Goal: Find specific page/section: Find specific page/section

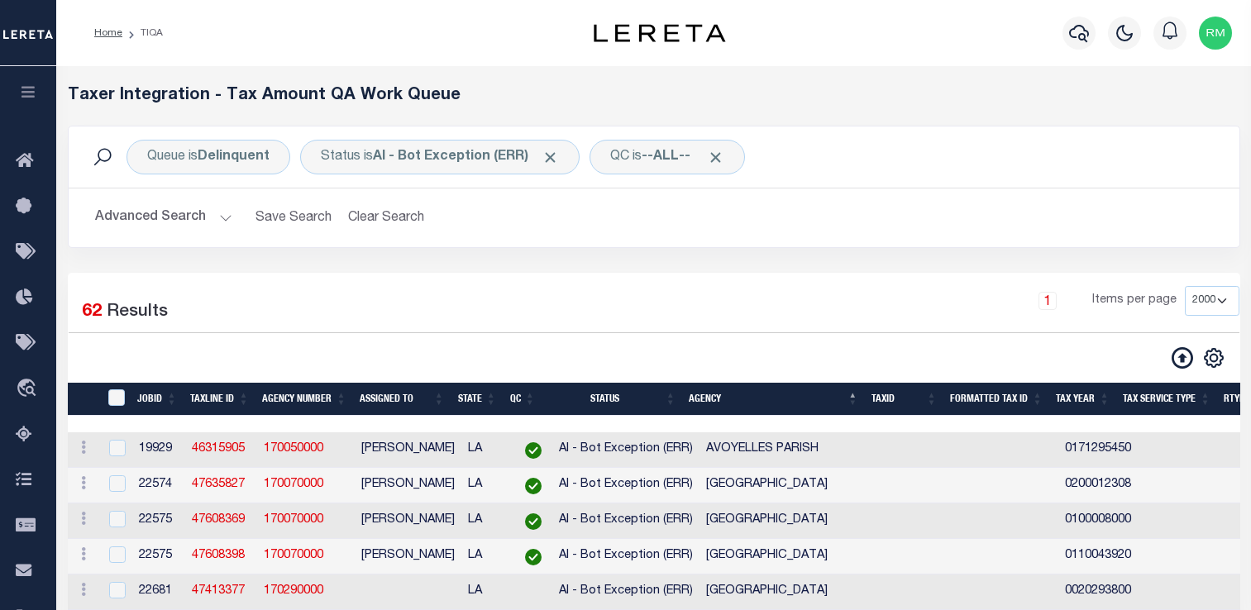
select select "2000"
click at [166, 217] on button "Advanced Search" at bounding box center [163, 218] width 137 height 32
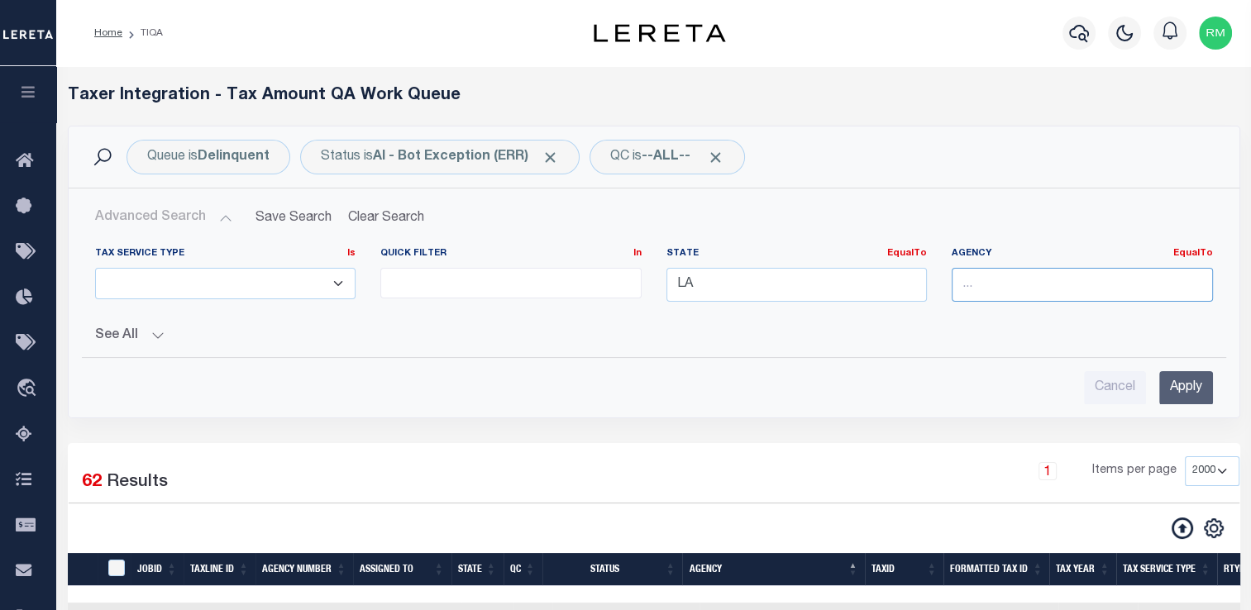
click at [998, 273] on input "text" at bounding box center [1082, 285] width 261 height 34
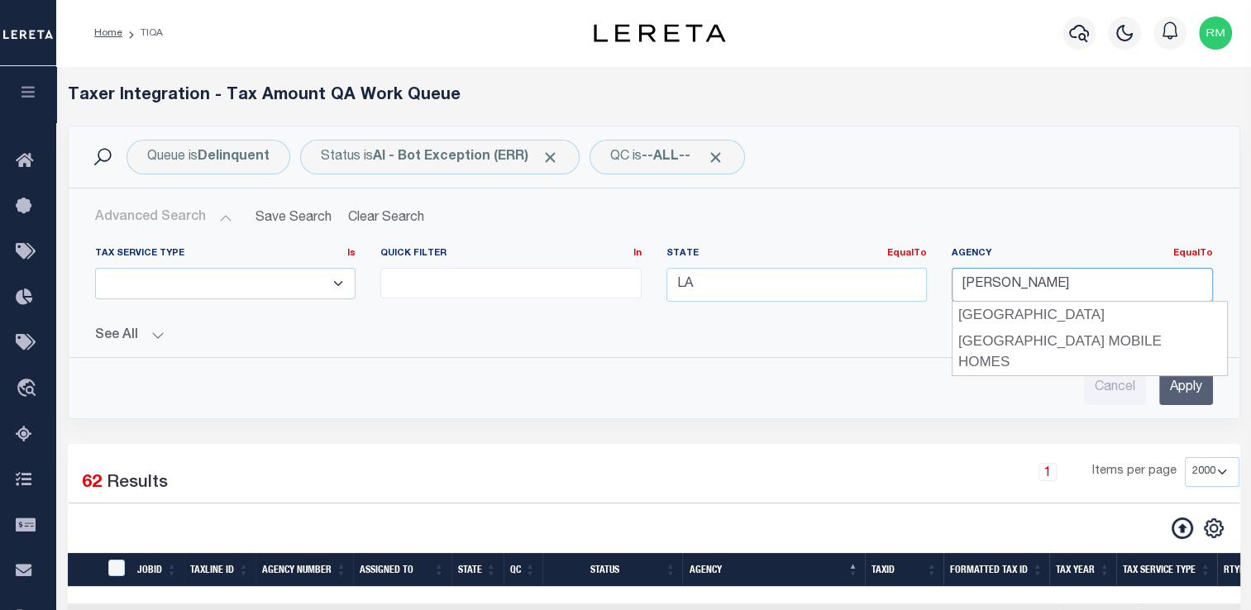
type input "[GEOGRAPHIC_DATA]"
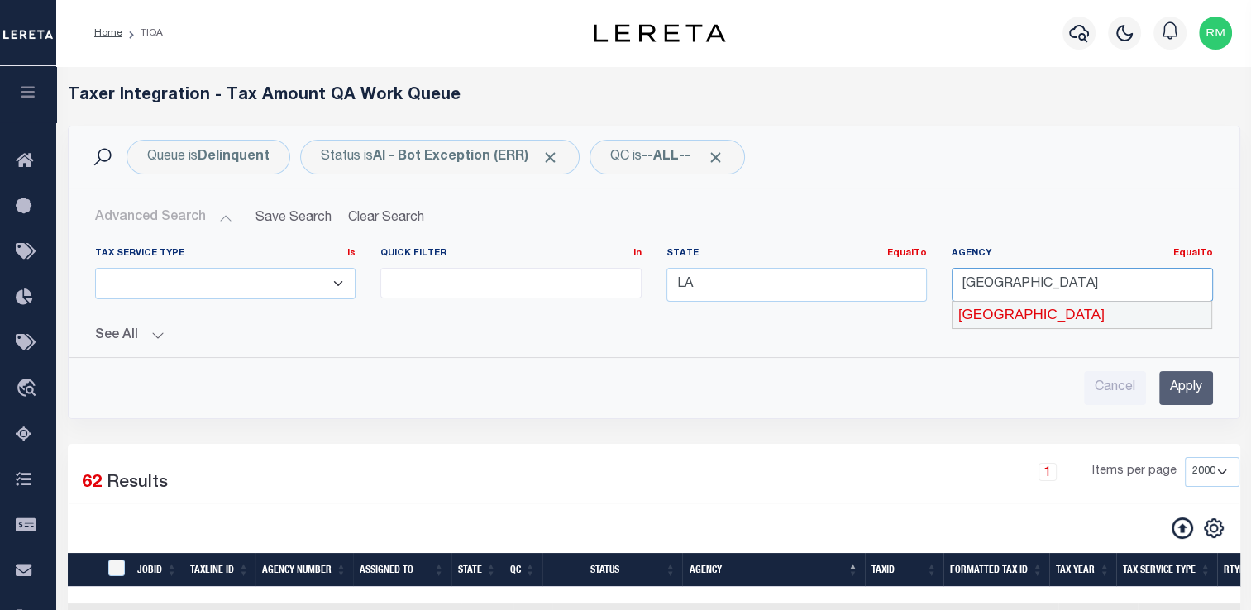
click at [1052, 310] on div "[GEOGRAPHIC_DATA]" at bounding box center [1083, 315] width 260 height 26
click at [1178, 380] on input "Apply" at bounding box center [1186, 388] width 54 height 34
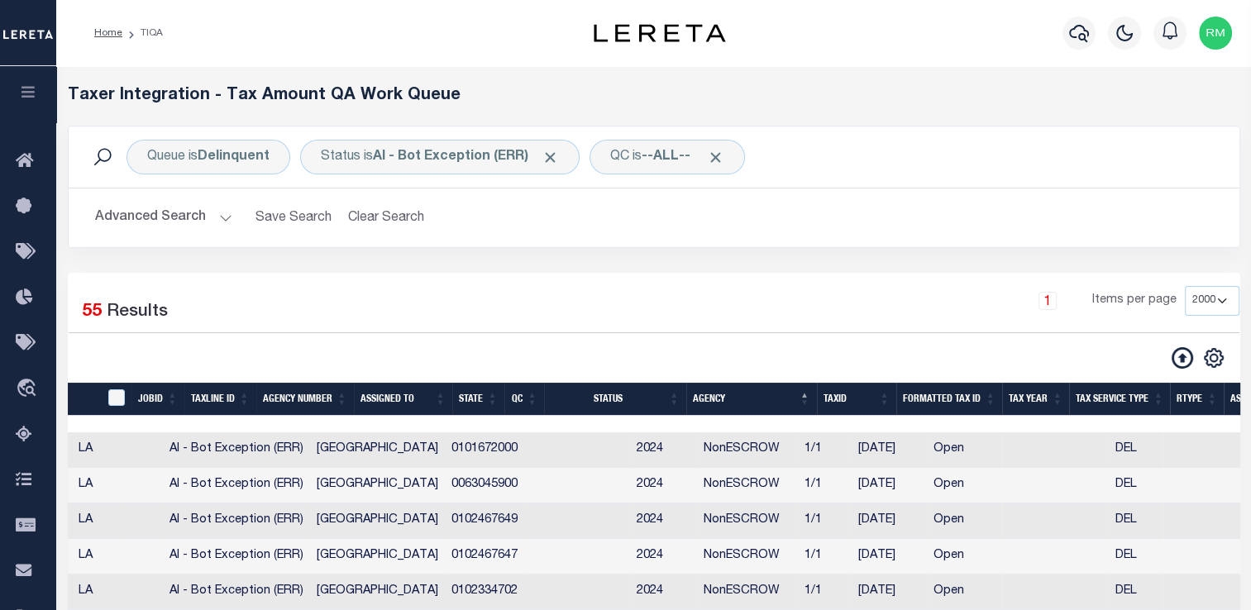
scroll to position [0, 389]
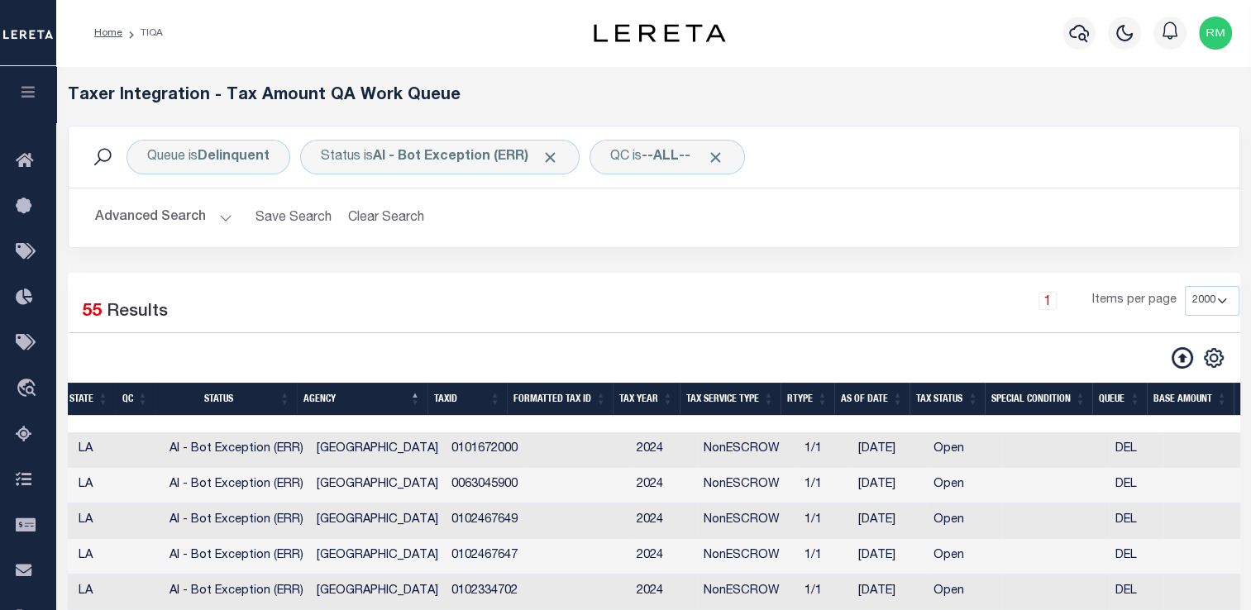
click at [215, 214] on button "Advanced Search" at bounding box center [163, 218] width 137 height 32
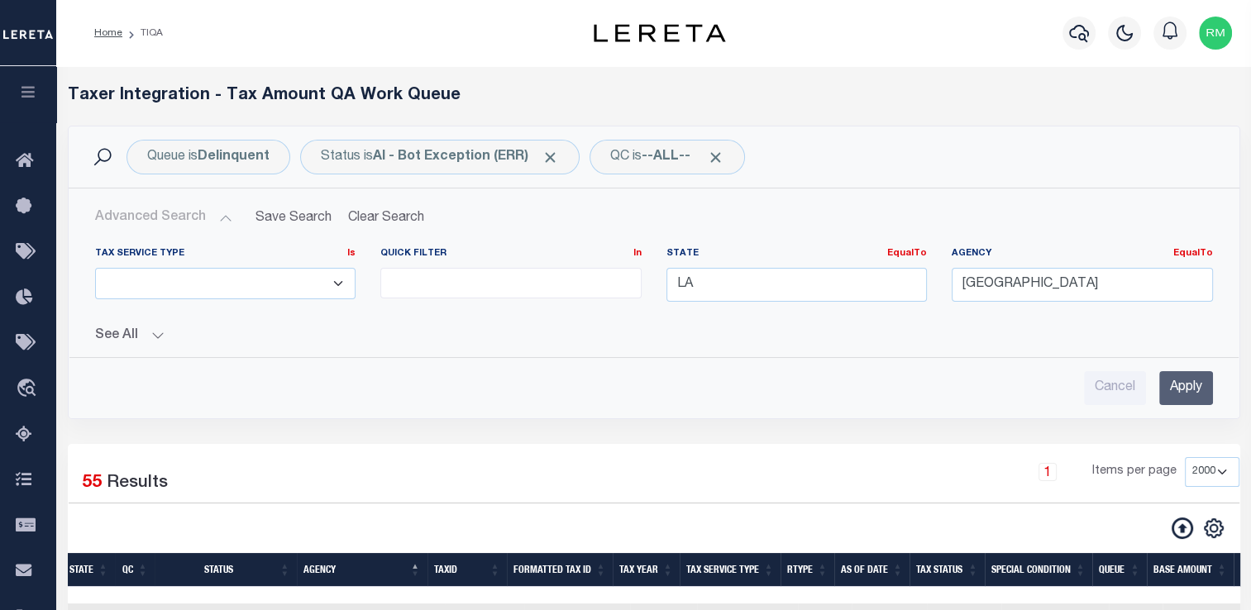
click at [215, 214] on button "Advanced Search" at bounding box center [163, 218] width 137 height 32
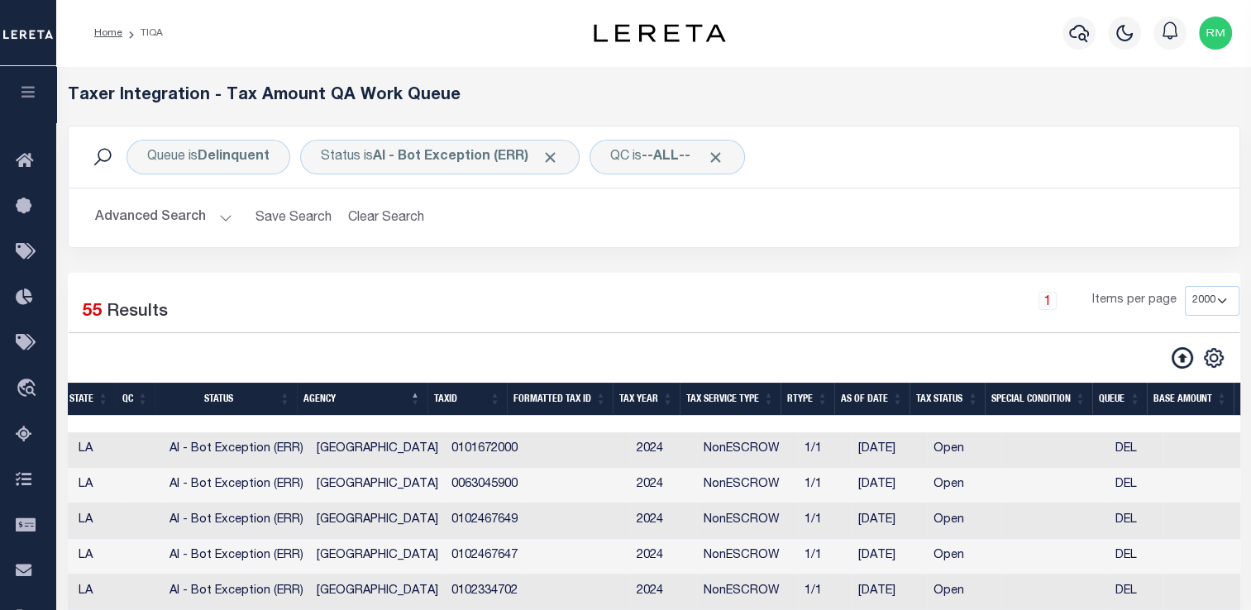
click at [215, 214] on button "Advanced Search" at bounding box center [163, 218] width 137 height 32
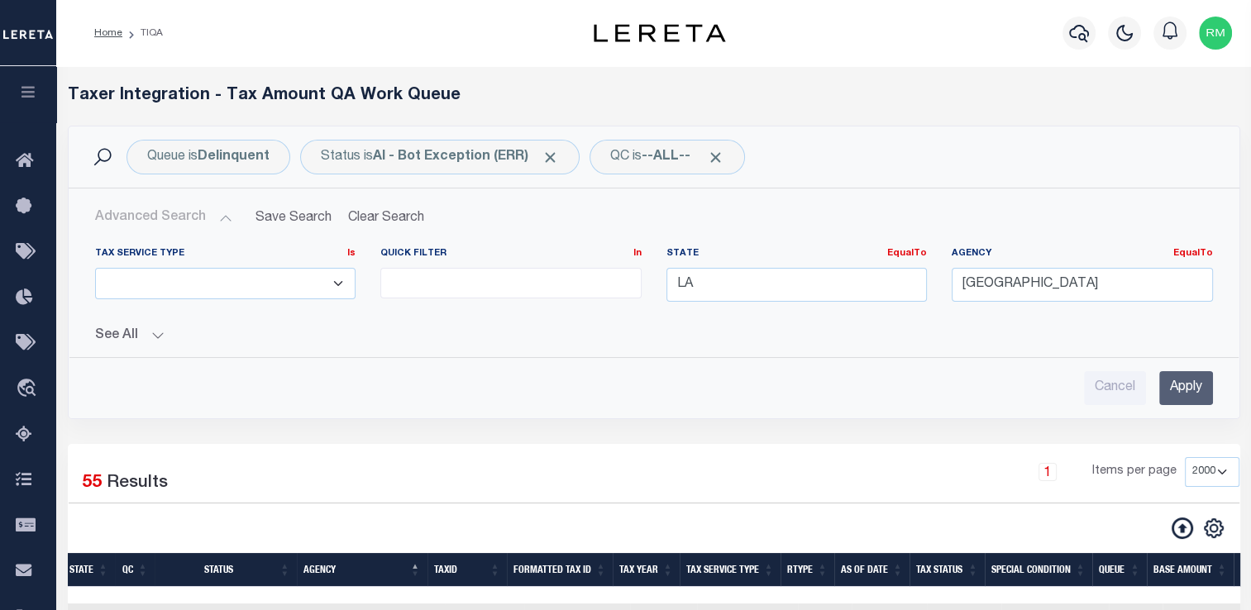
click at [1171, 389] on input "Apply" at bounding box center [1186, 388] width 54 height 34
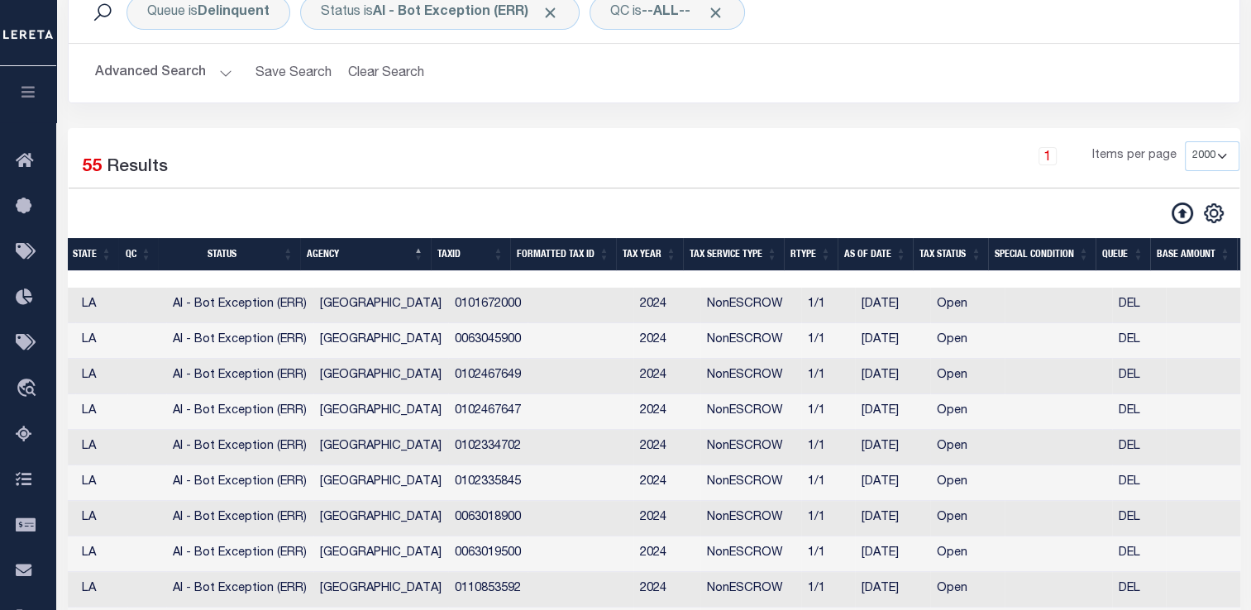
scroll to position [0, 6]
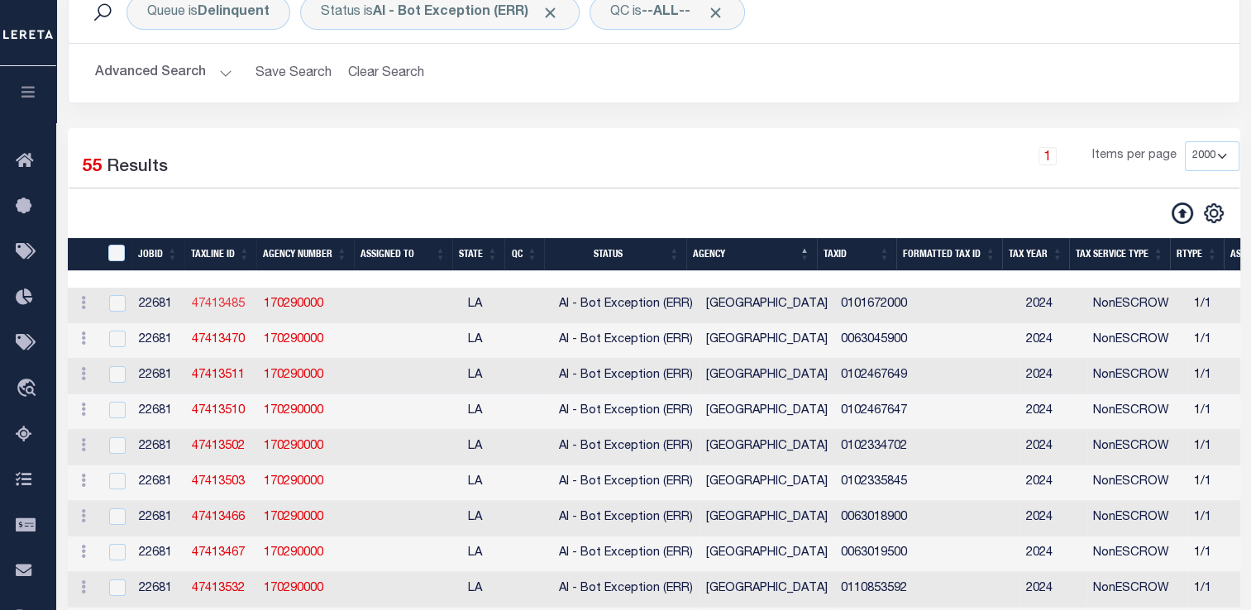
click at [214, 307] on link "47413485" at bounding box center [218, 305] width 53 height 12
checkbox input "false"
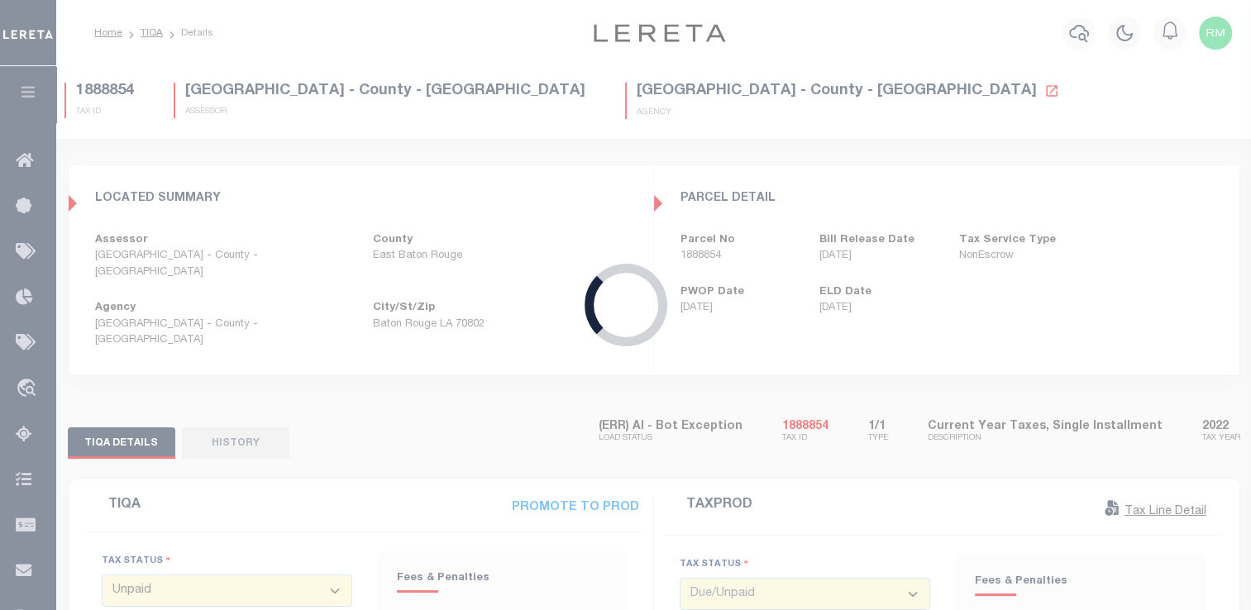
type input "[DATE]"
select select "OP2"
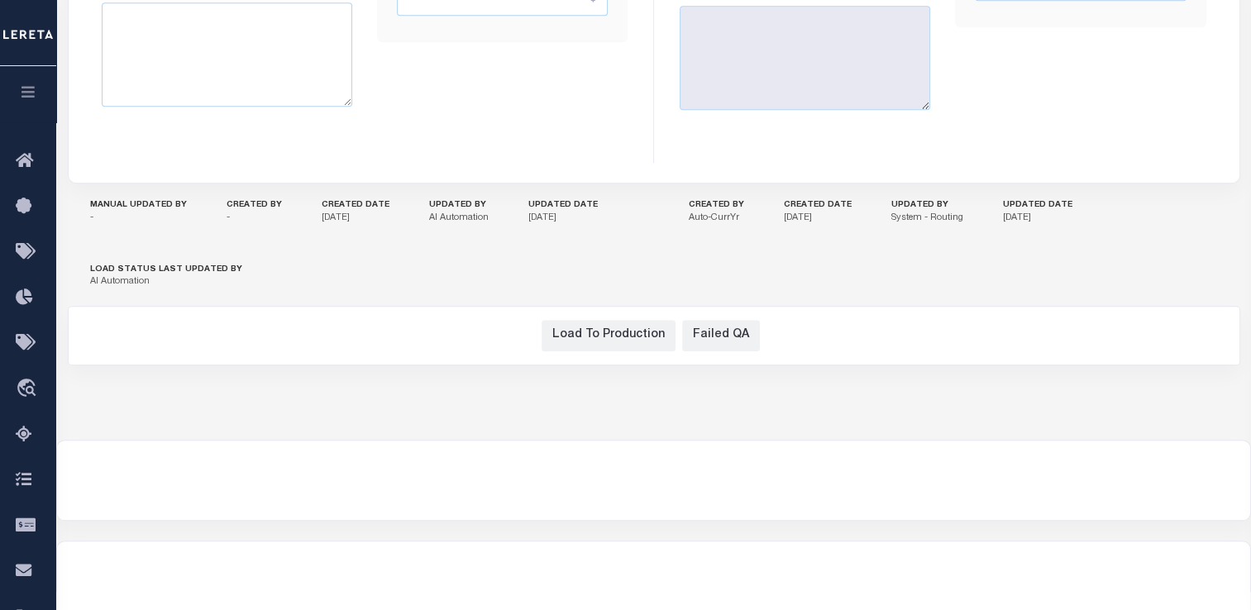
scroll to position [652, 0]
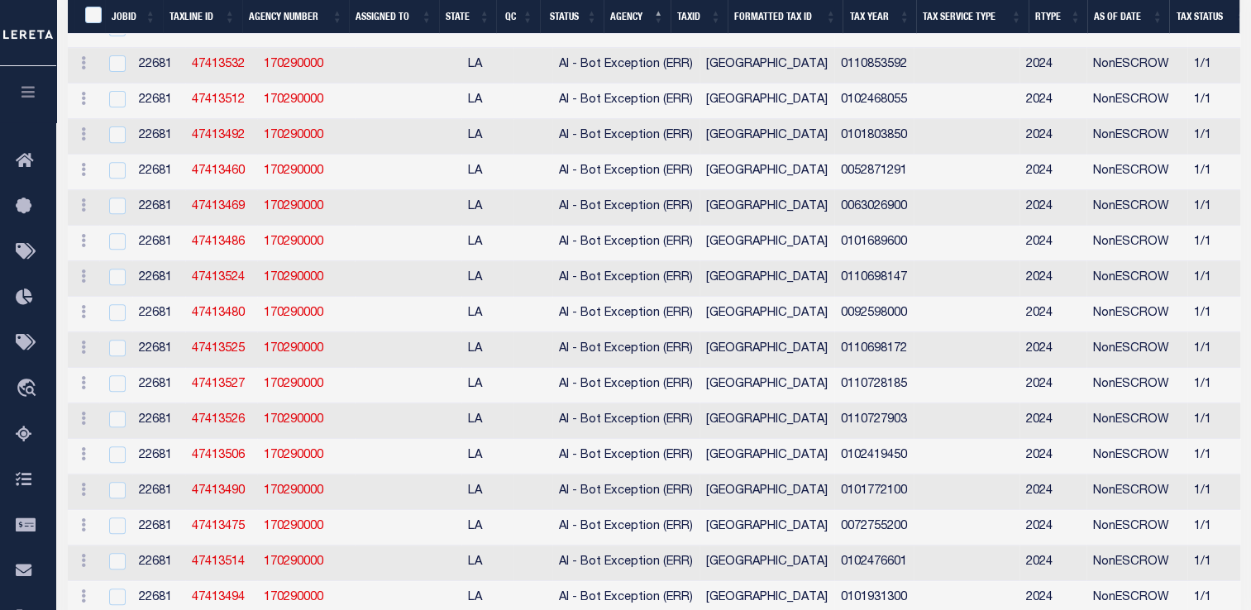
select select "2000"
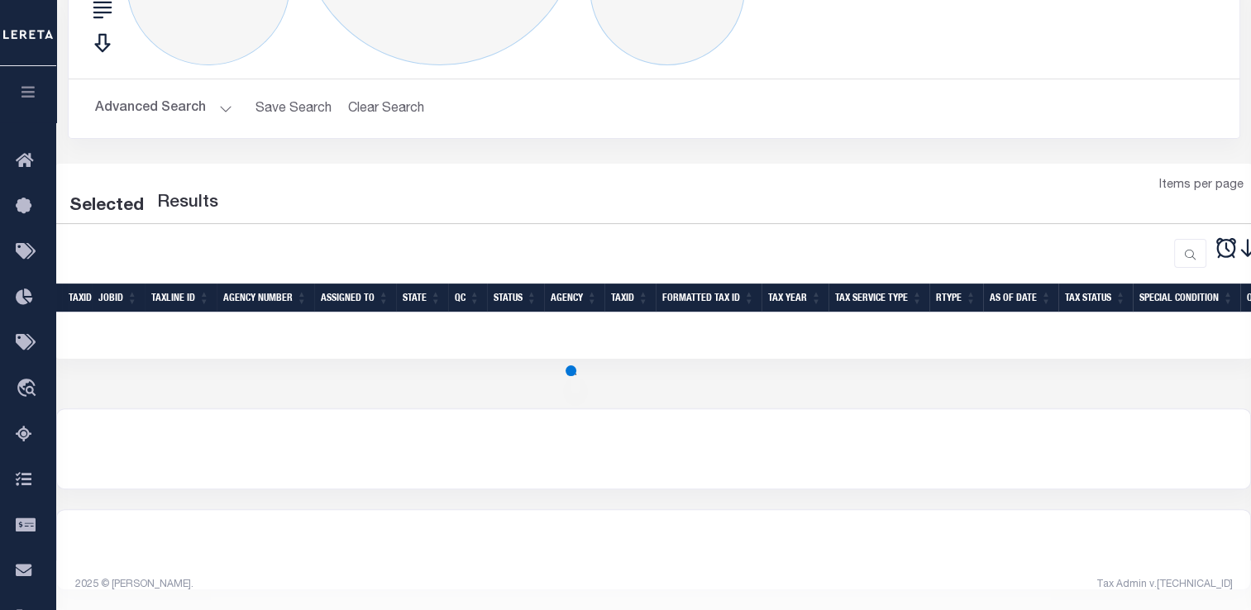
select select "2000"
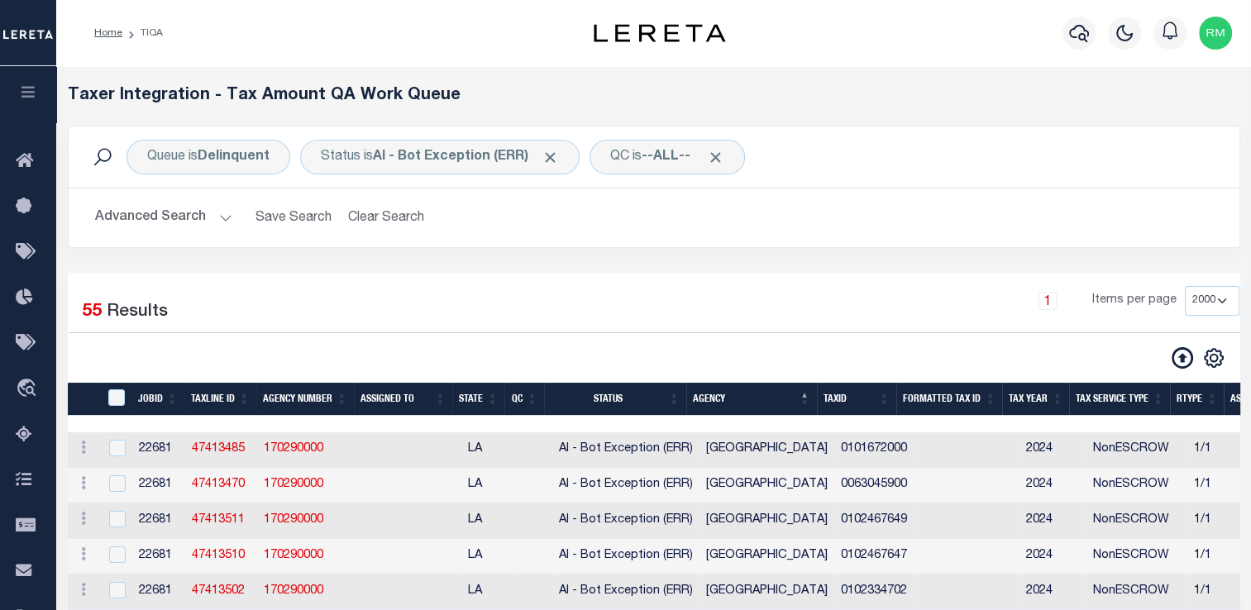
scroll to position [78, 0]
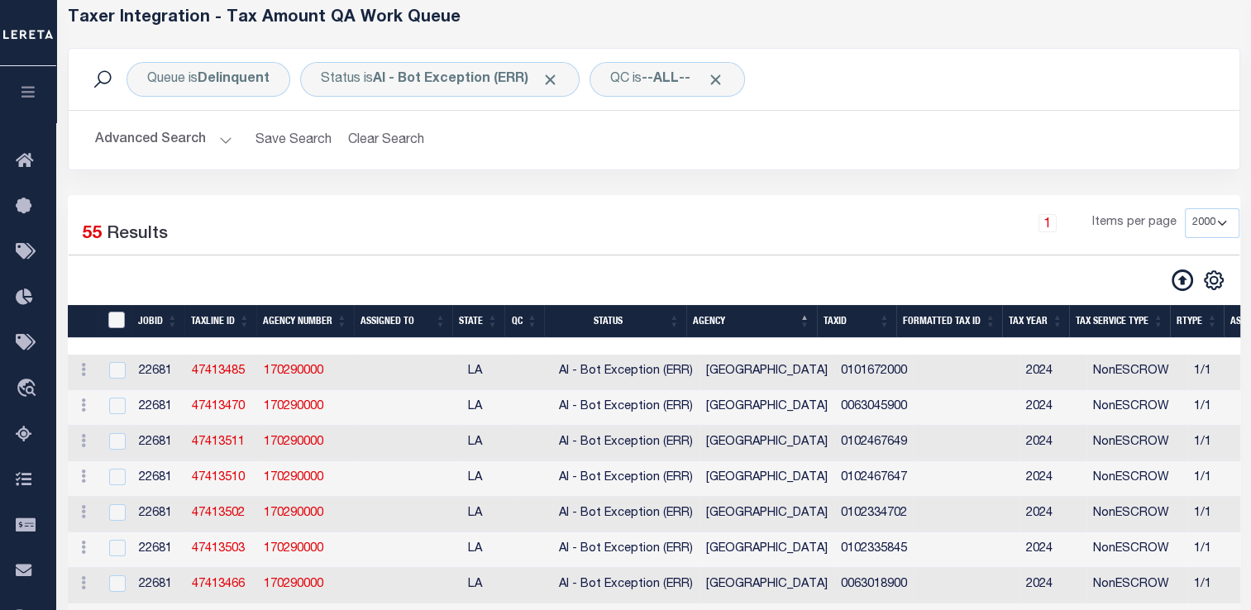
click at [119, 314] on input "TaxID" at bounding box center [116, 320] width 17 height 17
checkbox input "true"
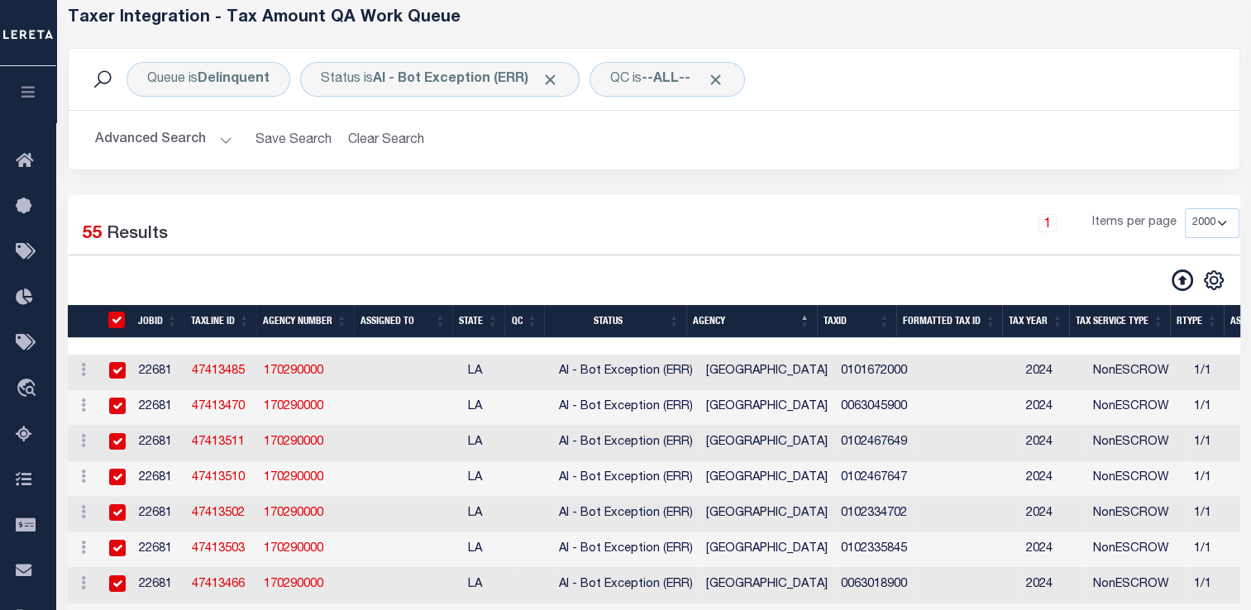
checkbox input "true"
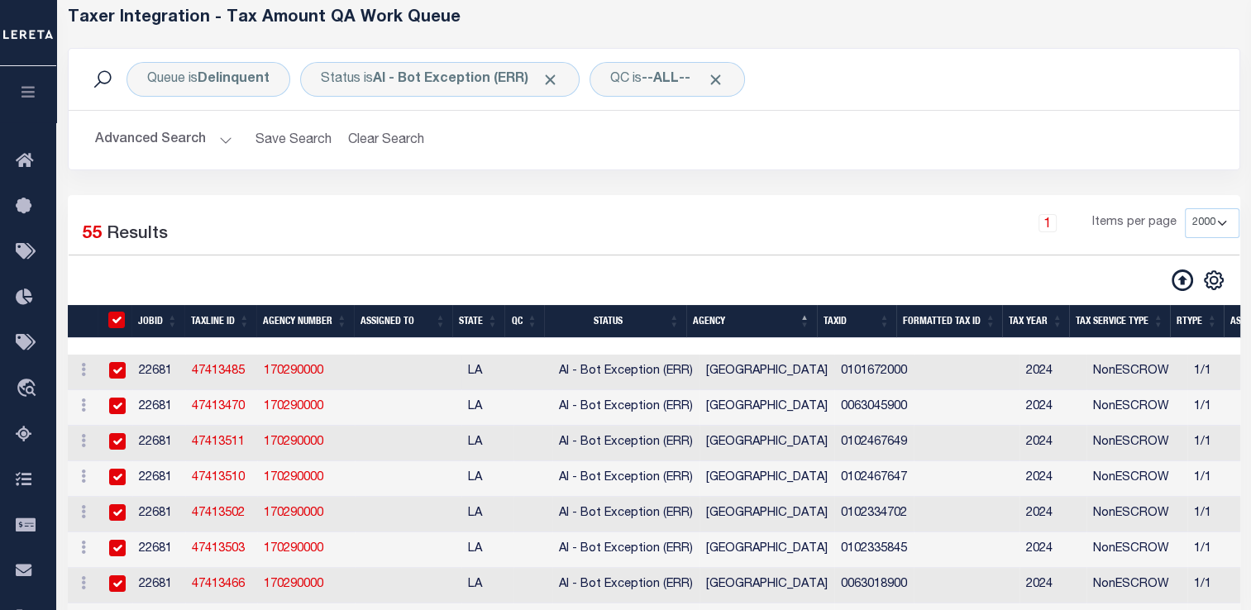
checkbox input "true"
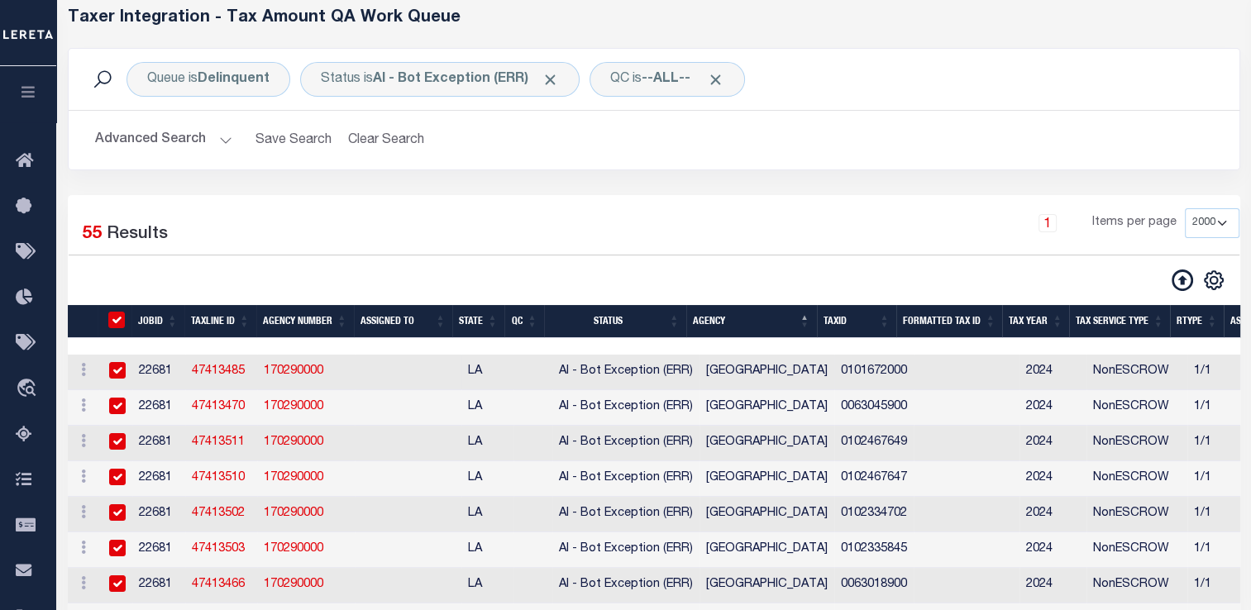
checkbox input "true"
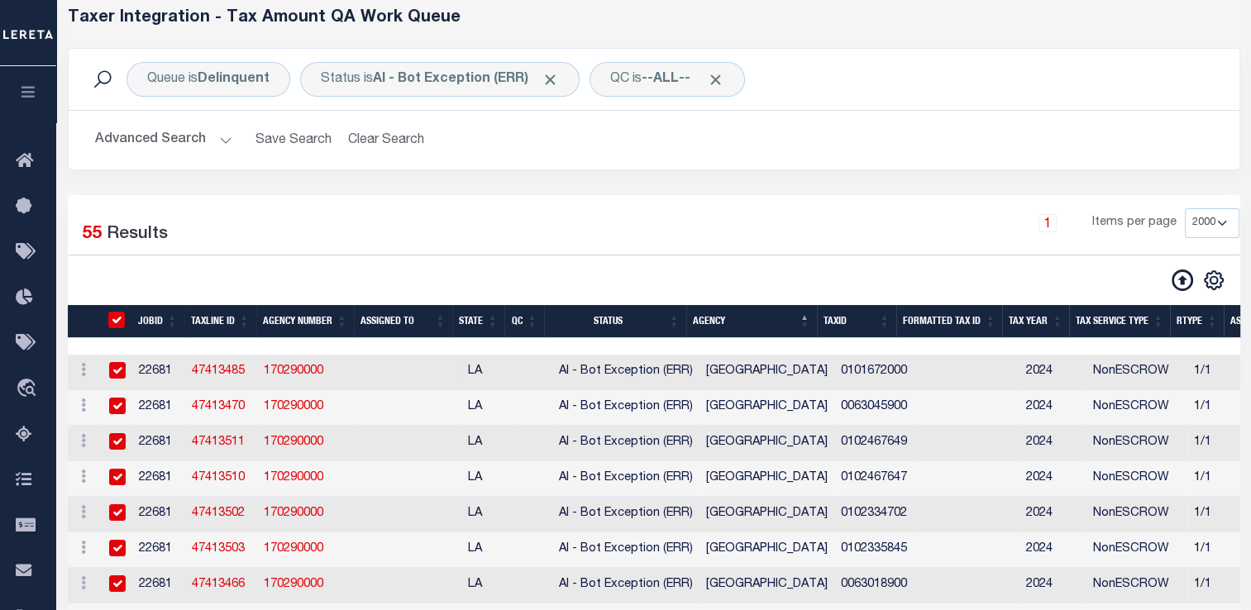
checkbox input "true"
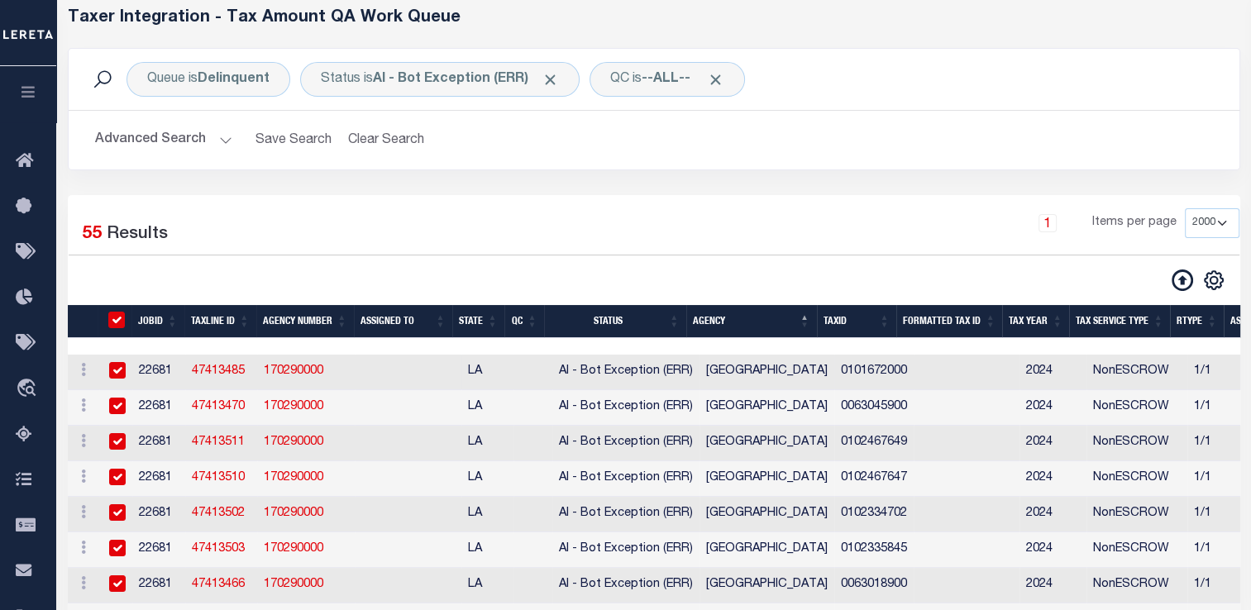
checkbox input "true"
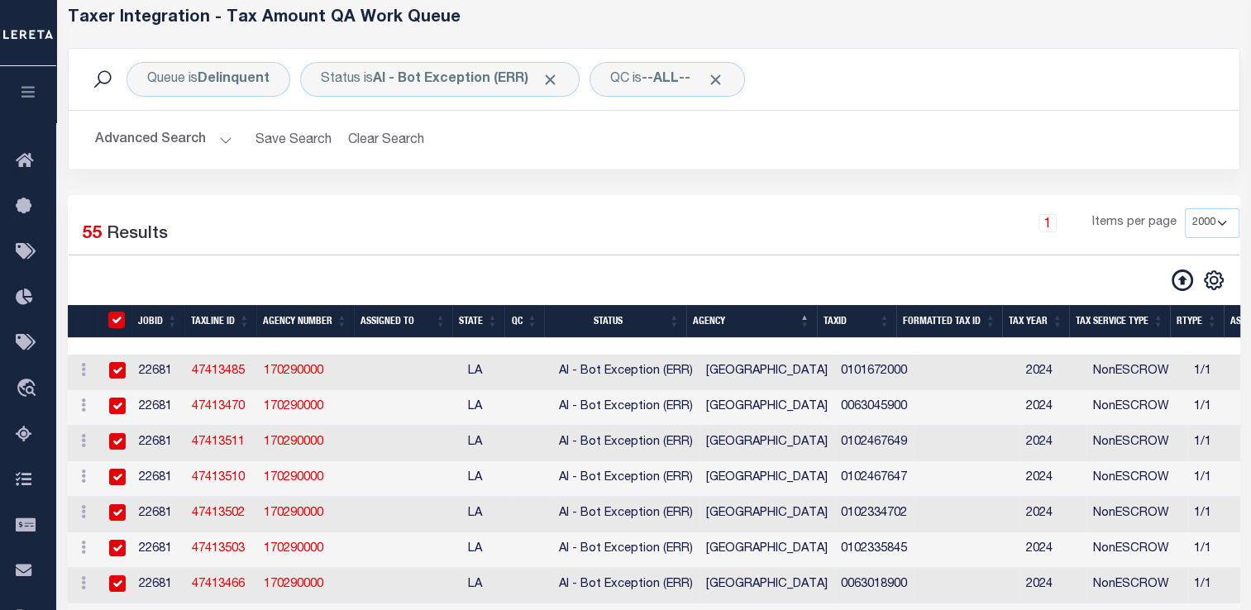
checkbox input "true"
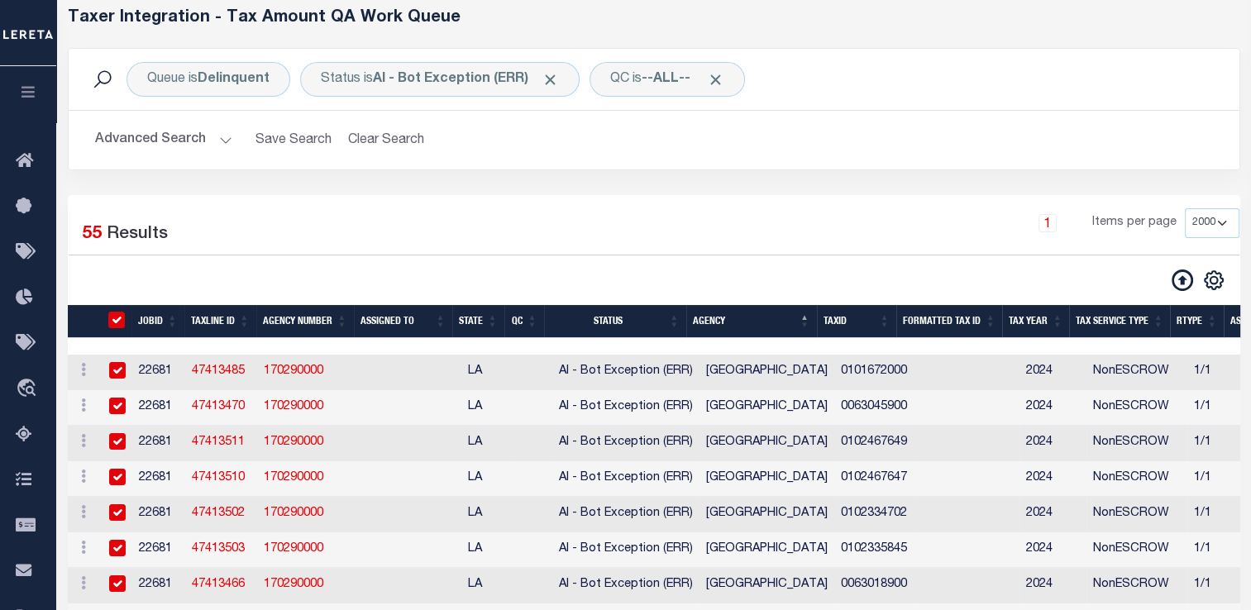
checkbox input "true"
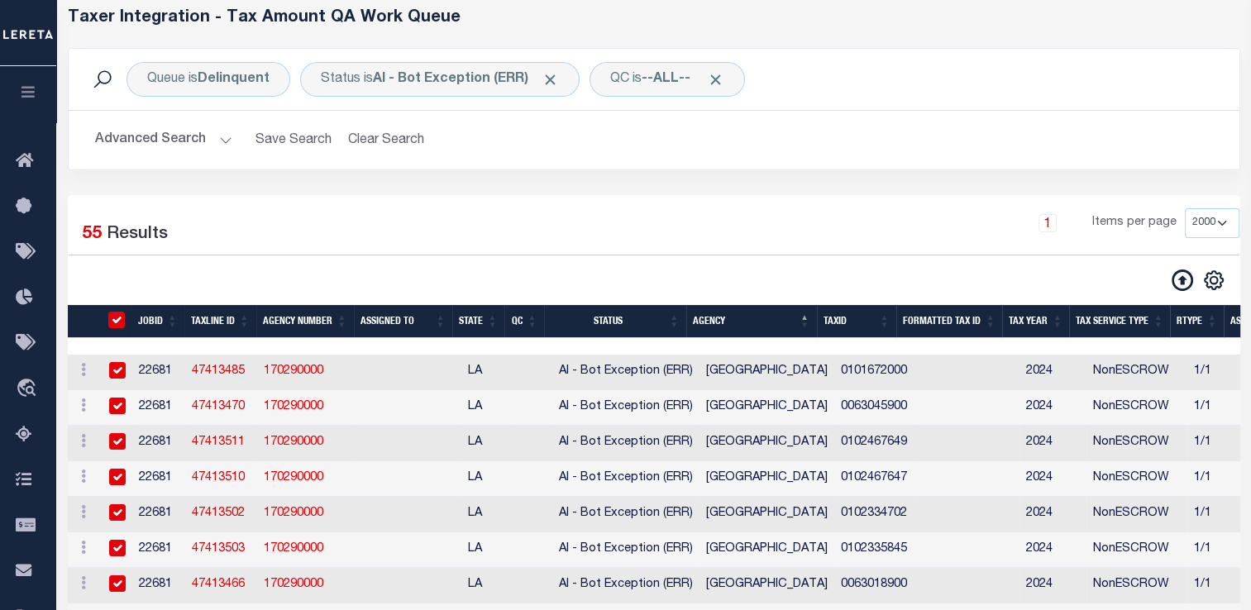
checkbox input "true"
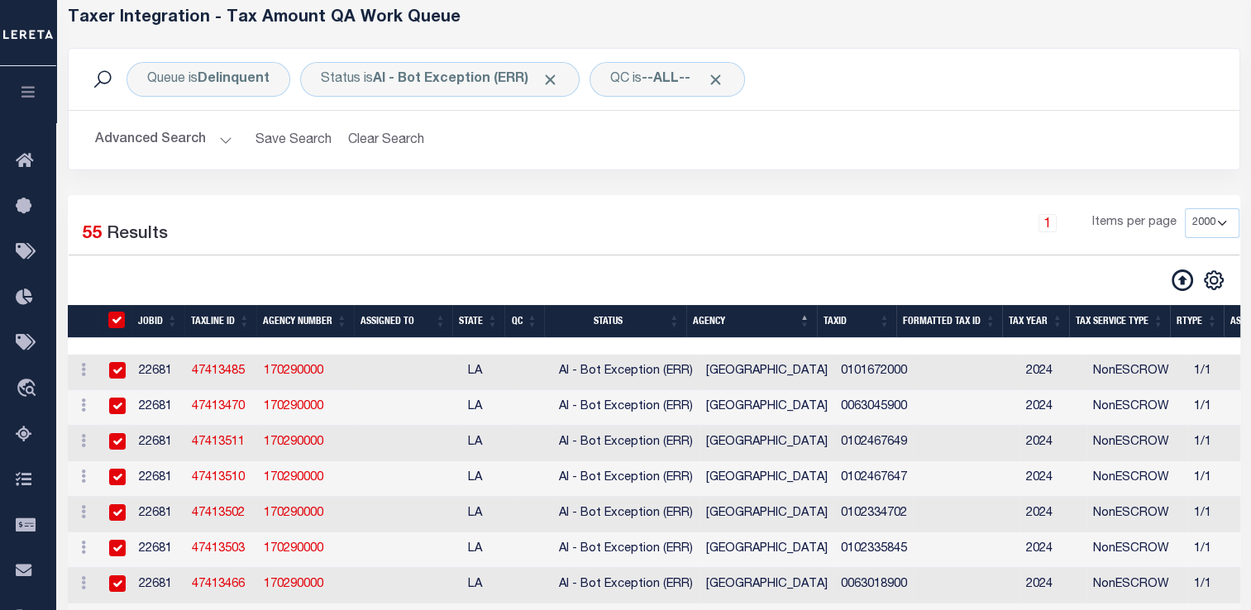
checkbox input "true"
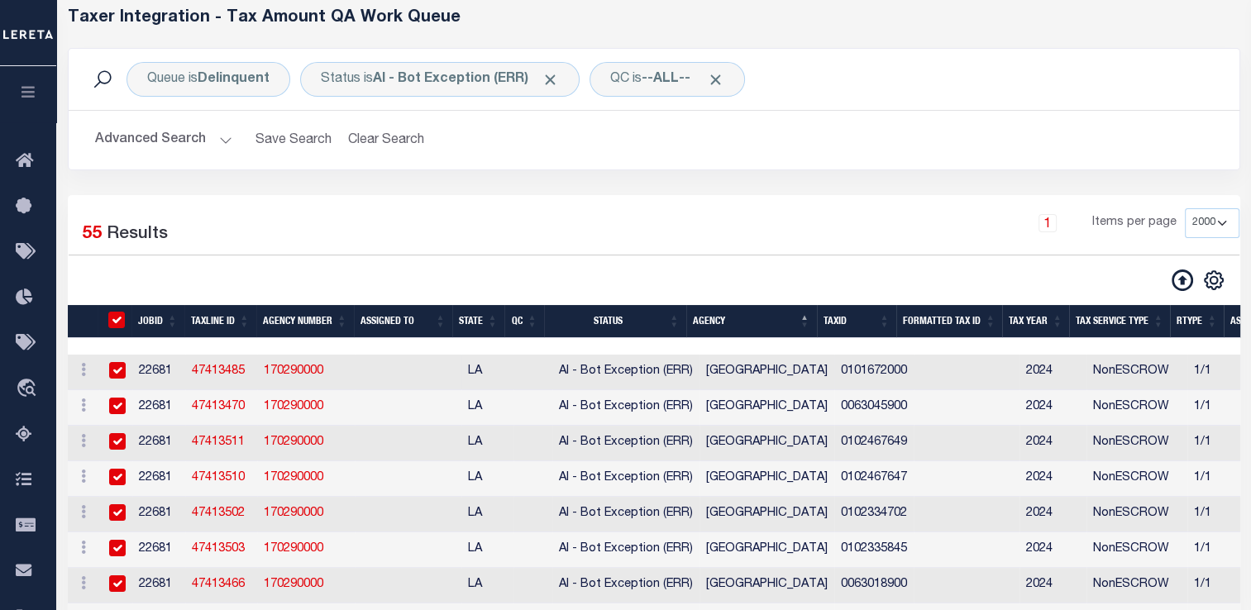
checkbox input "true"
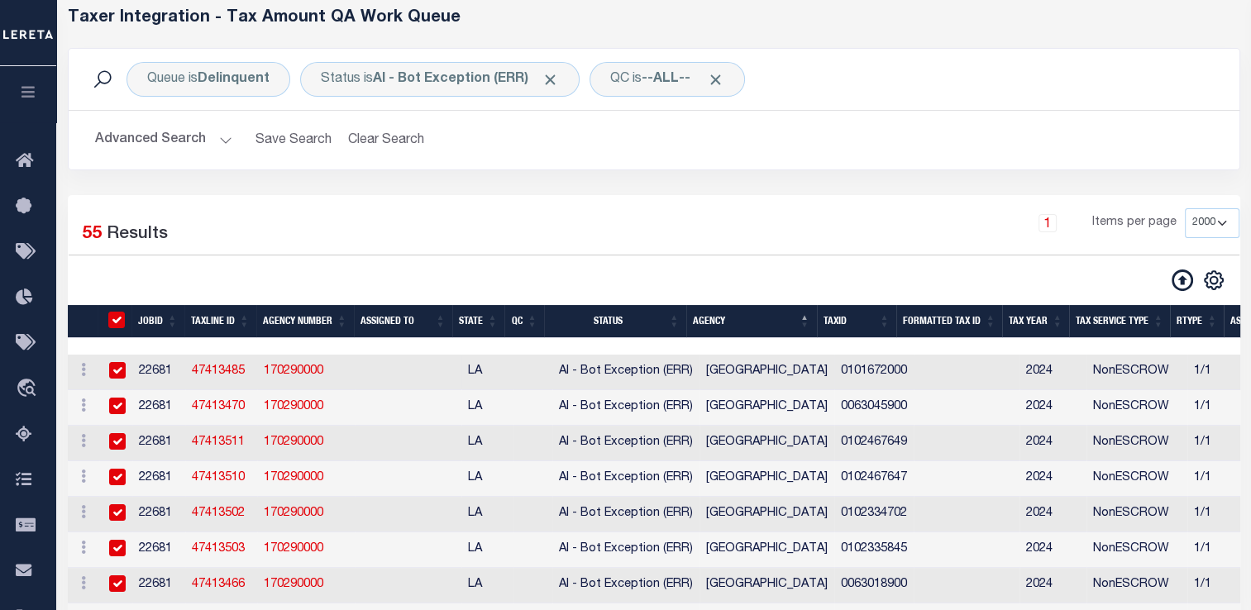
checkbox input "true"
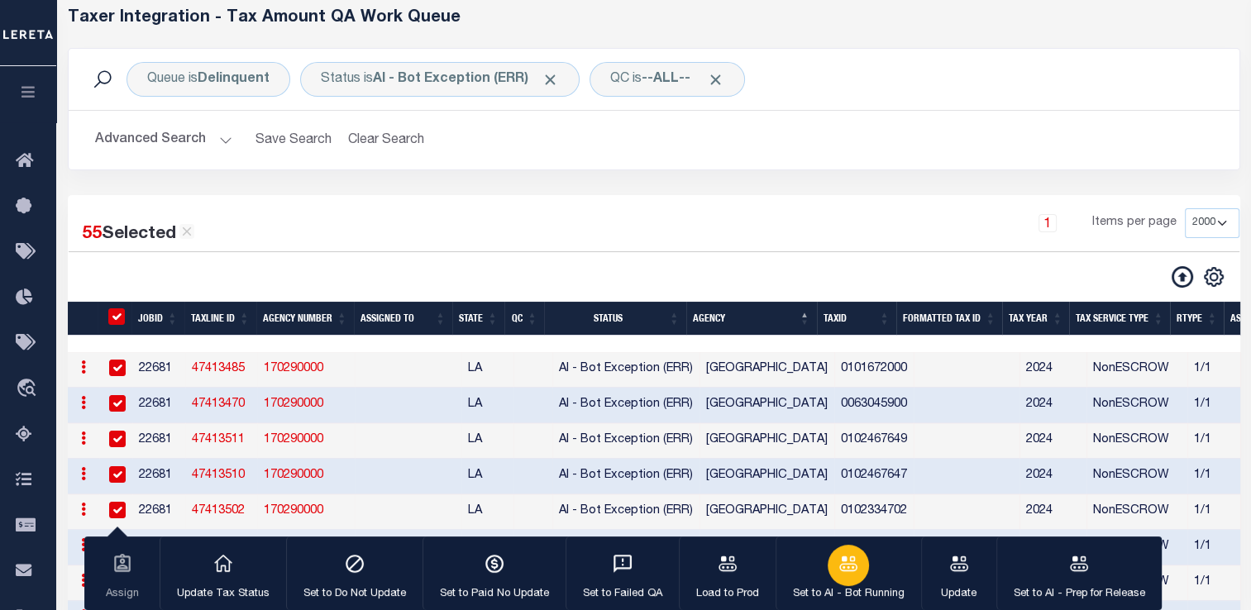
click at [846, 557] on icon "button" at bounding box center [849, 564] width 22 height 22
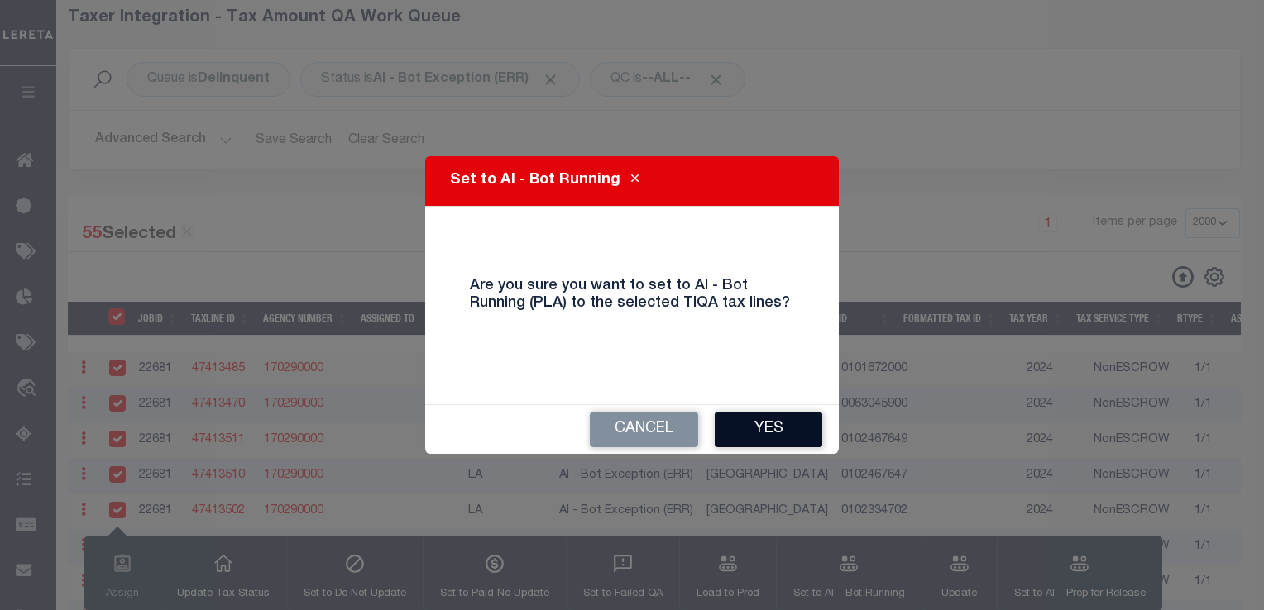
click at [790, 434] on button "Yes" at bounding box center [768, 430] width 108 height 36
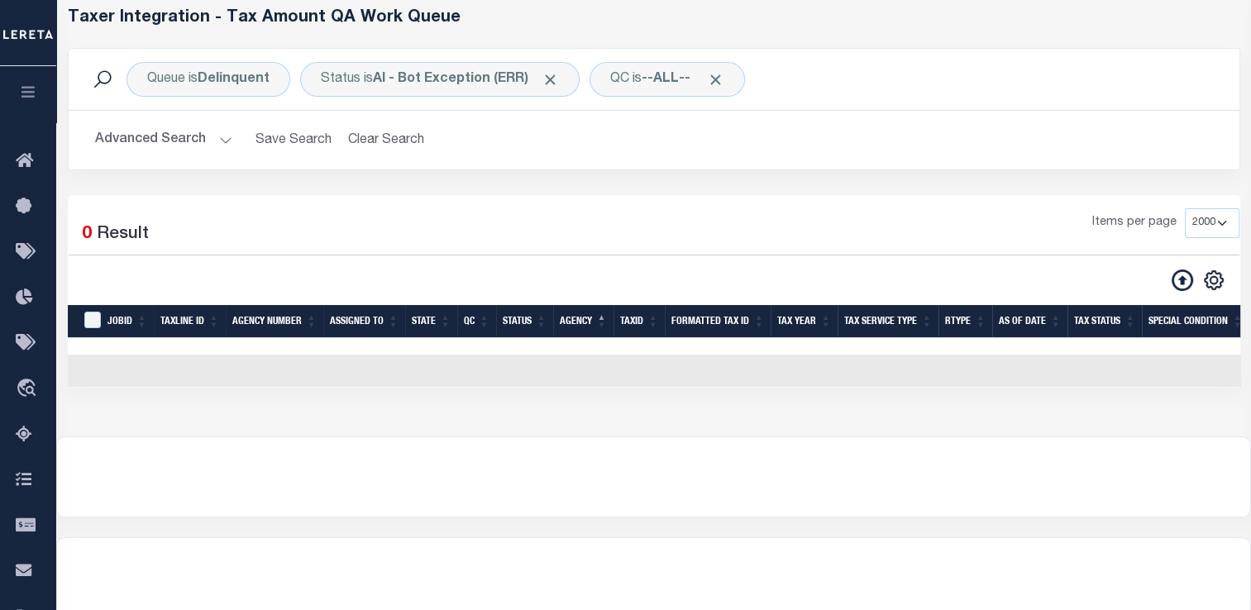
click at [208, 145] on button "Advanced Search" at bounding box center [163, 140] width 137 height 32
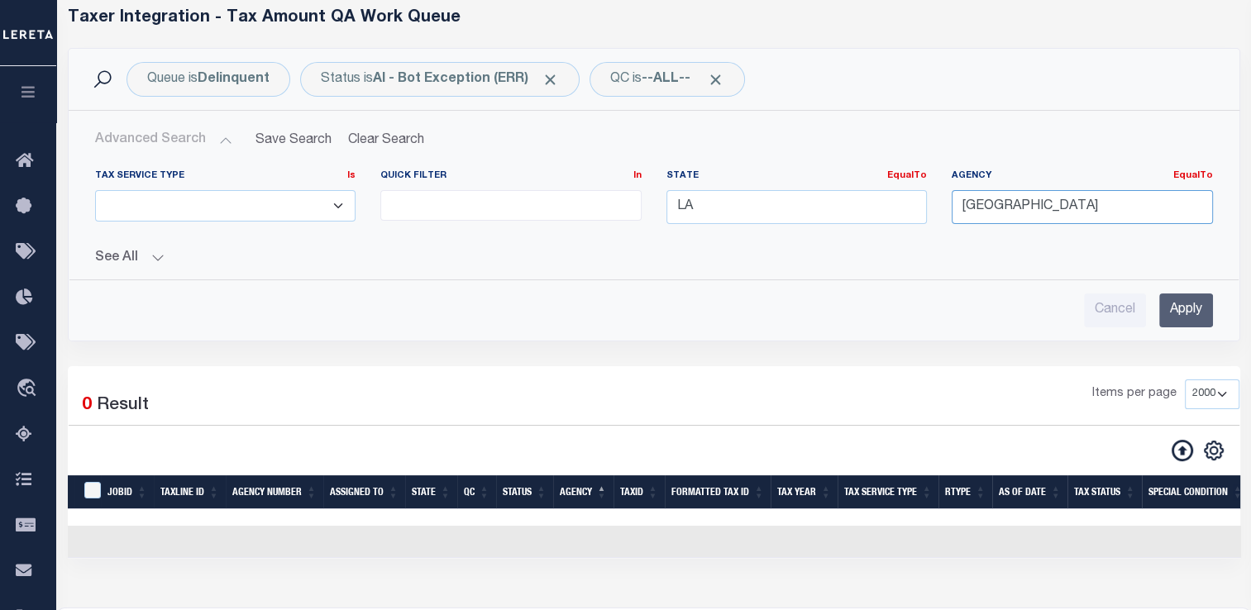
drag, startPoint x: 1106, startPoint y: 210, endPoint x: 885, endPoint y: 174, distance: 224.6
click at [885, 174] on div "Tax Service Type Is Is Contains ESCROW NonESCROW Quick Filter In In View Only L…" at bounding box center [654, 204] width 1143 height 68
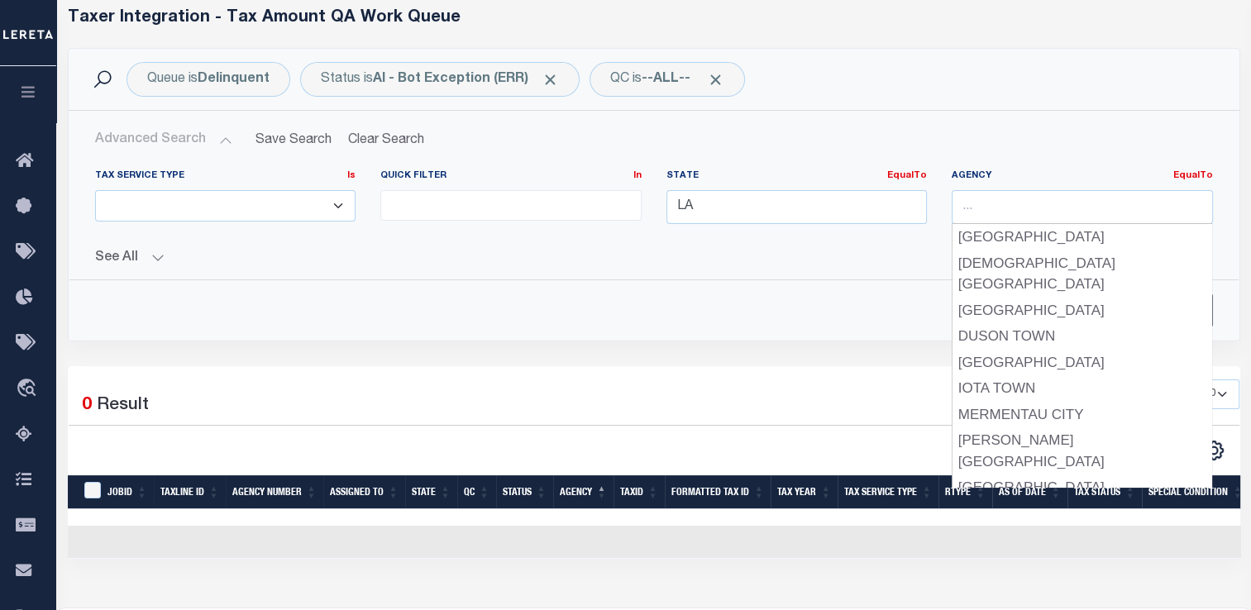
click at [796, 315] on div "Cancel Apply" at bounding box center [654, 311] width 1118 height 34
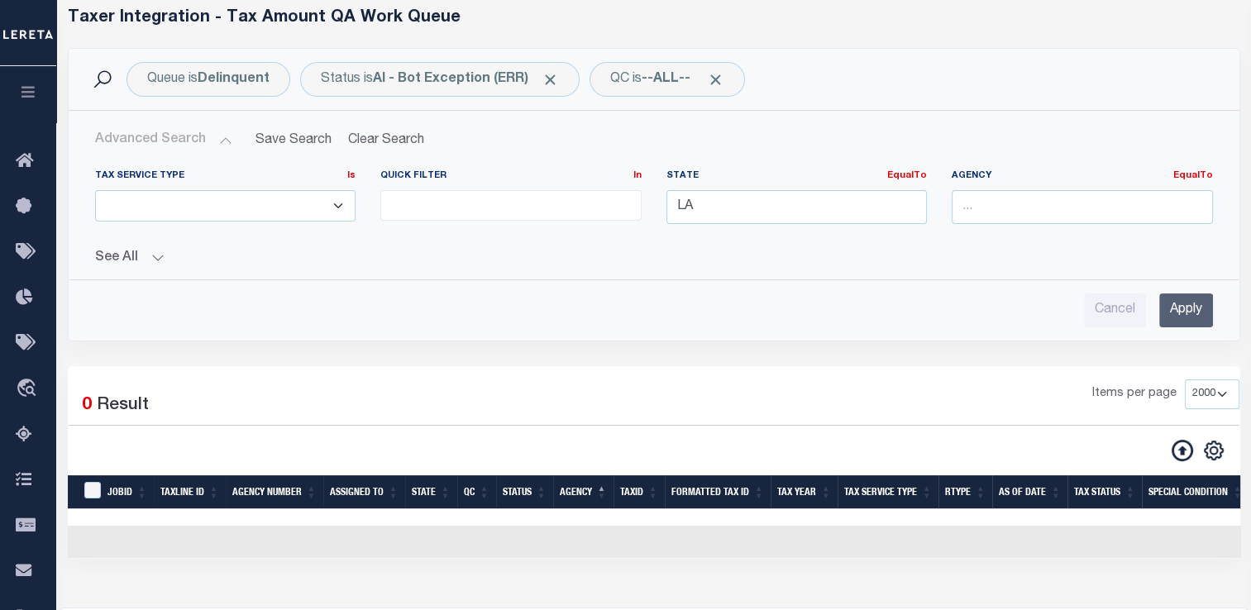
click at [1183, 318] on input "Apply" at bounding box center [1186, 311] width 54 height 34
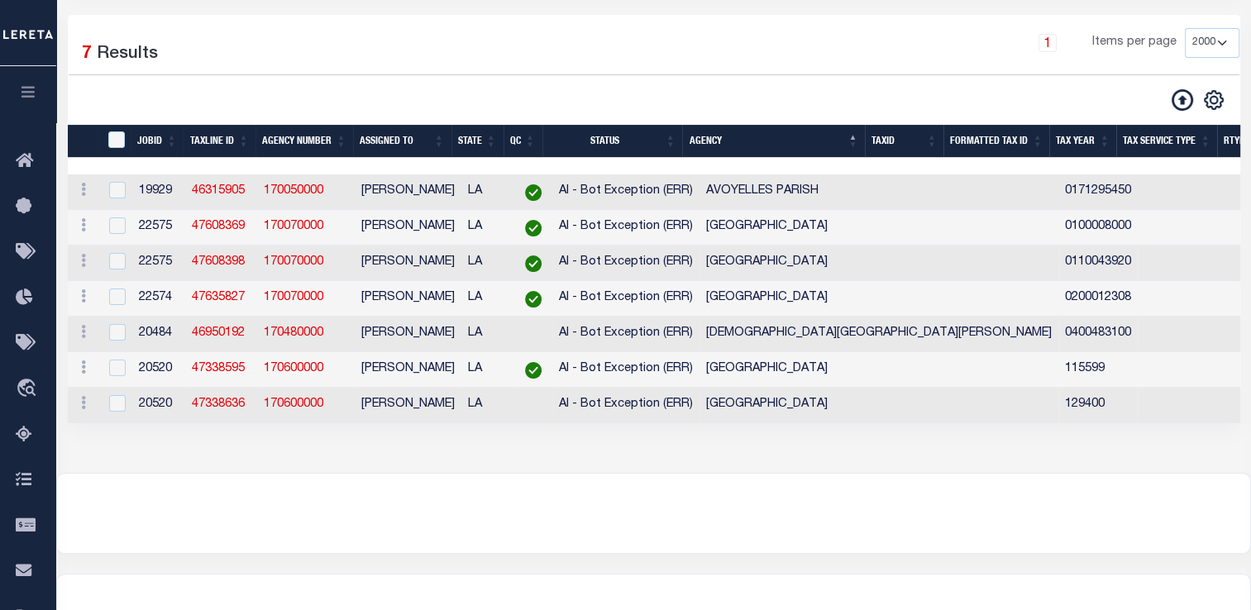
scroll to position [247, 0]
